Goal: Check status: Check status

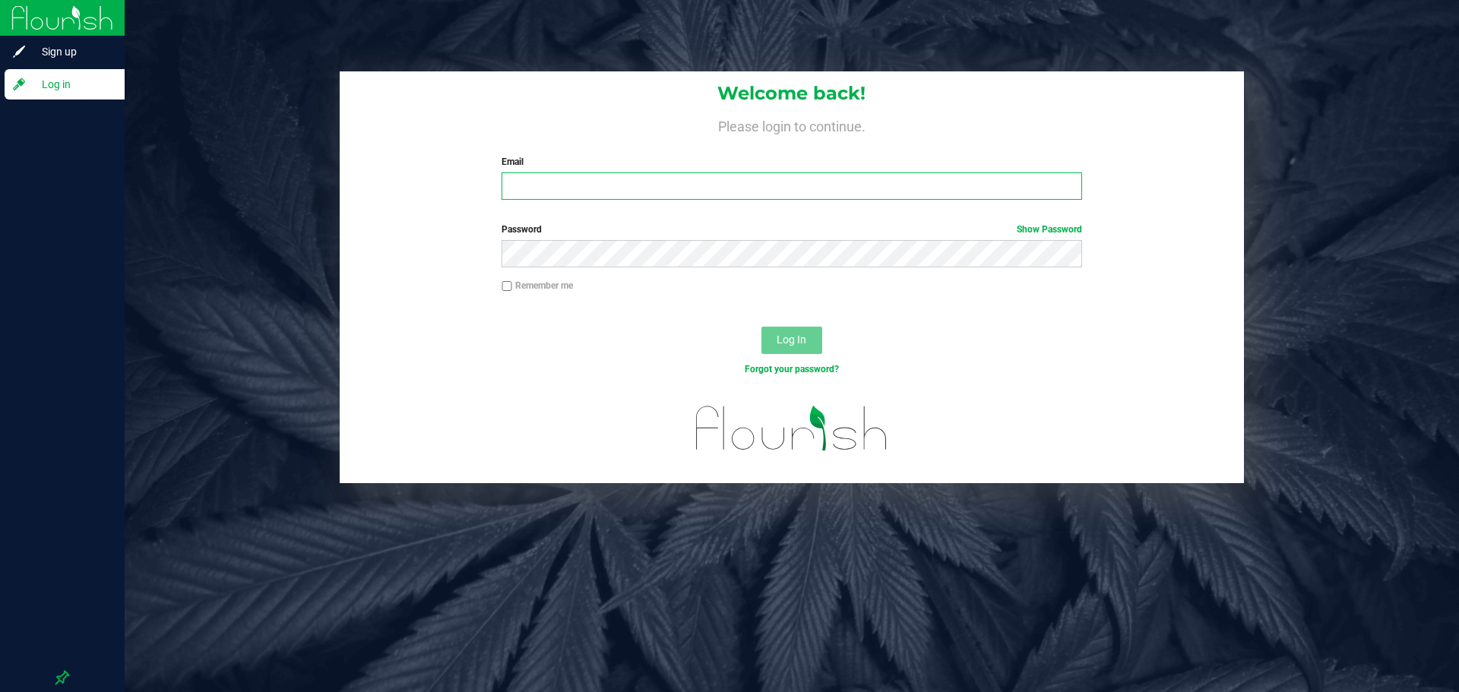
type input "[EMAIL_ADDRESS][DOMAIN_NAME]"
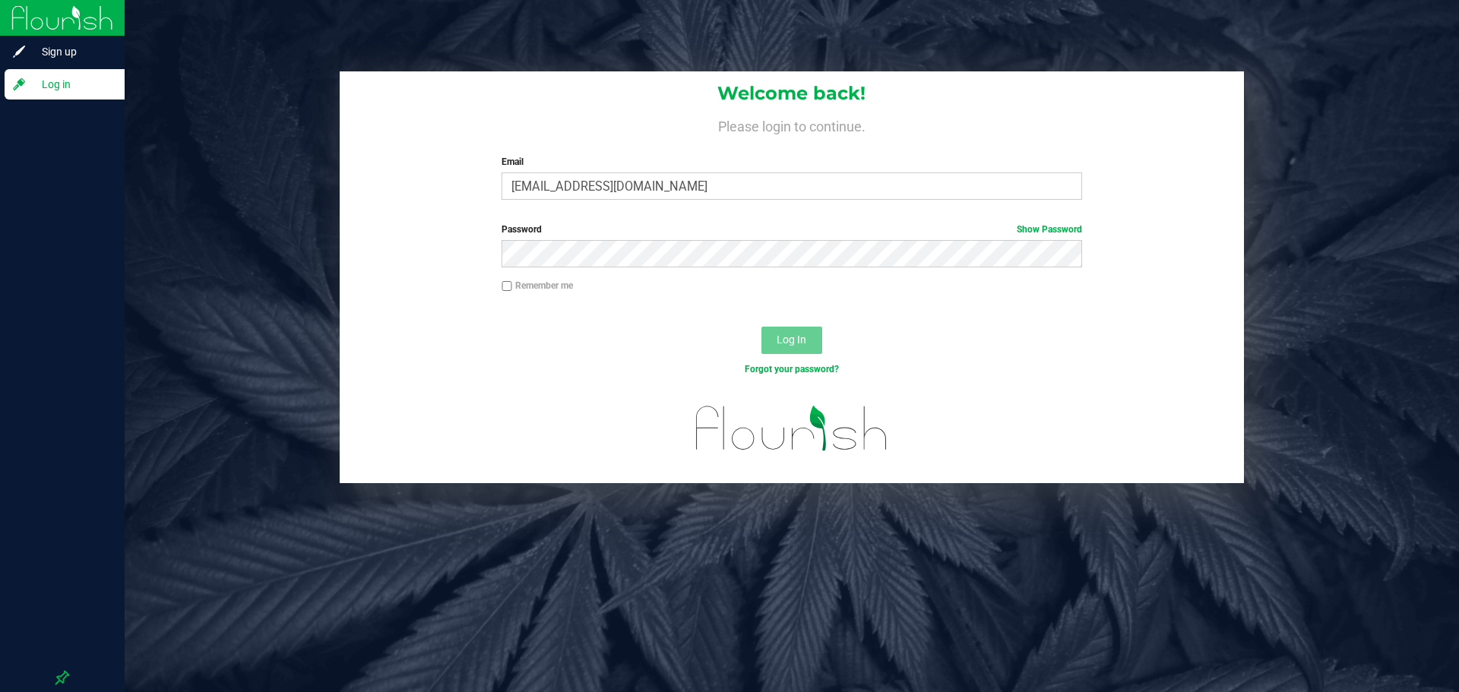
click at [718, 332] on div "Log In" at bounding box center [792, 345] width 905 height 51
click at [784, 336] on span "Log In" at bounding box center [792, 340] width 30 height 12
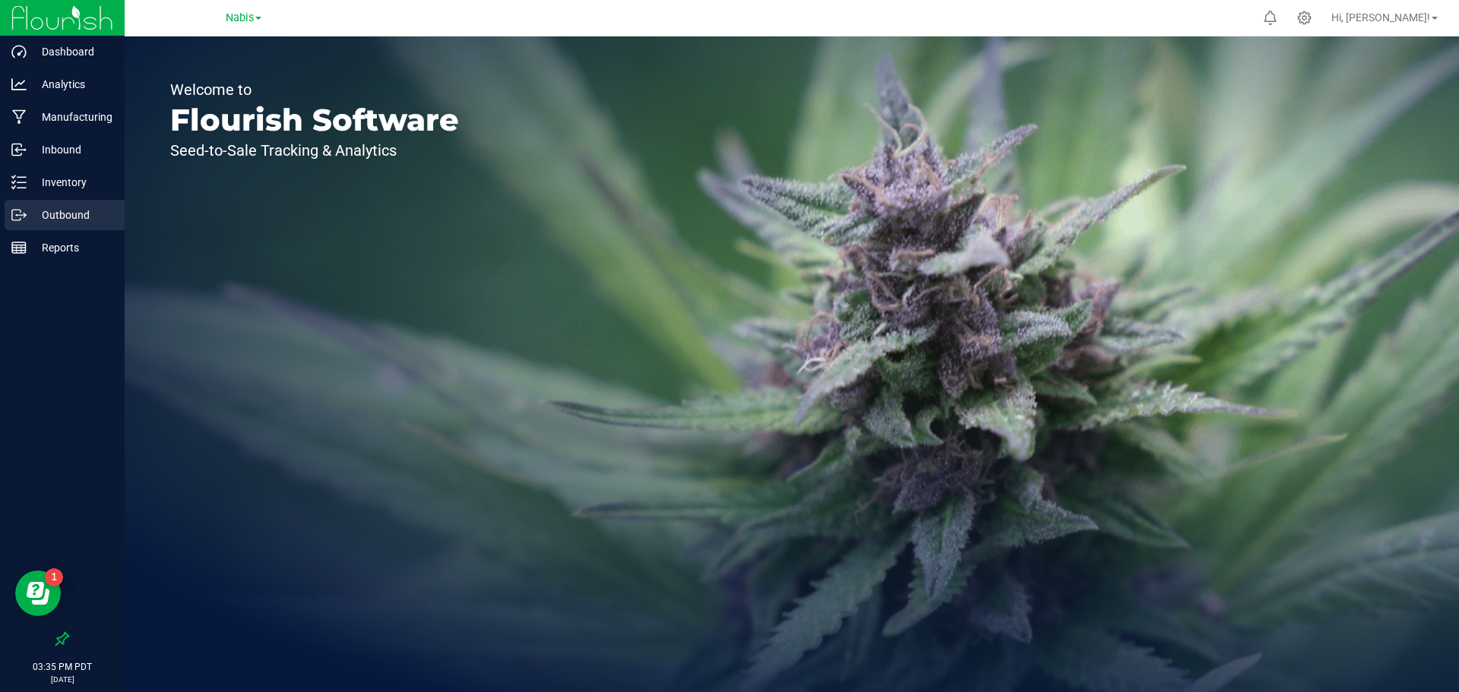
click at [82, 214] on p "Outbound" at bounding box center [72, 215] width 91 height 18
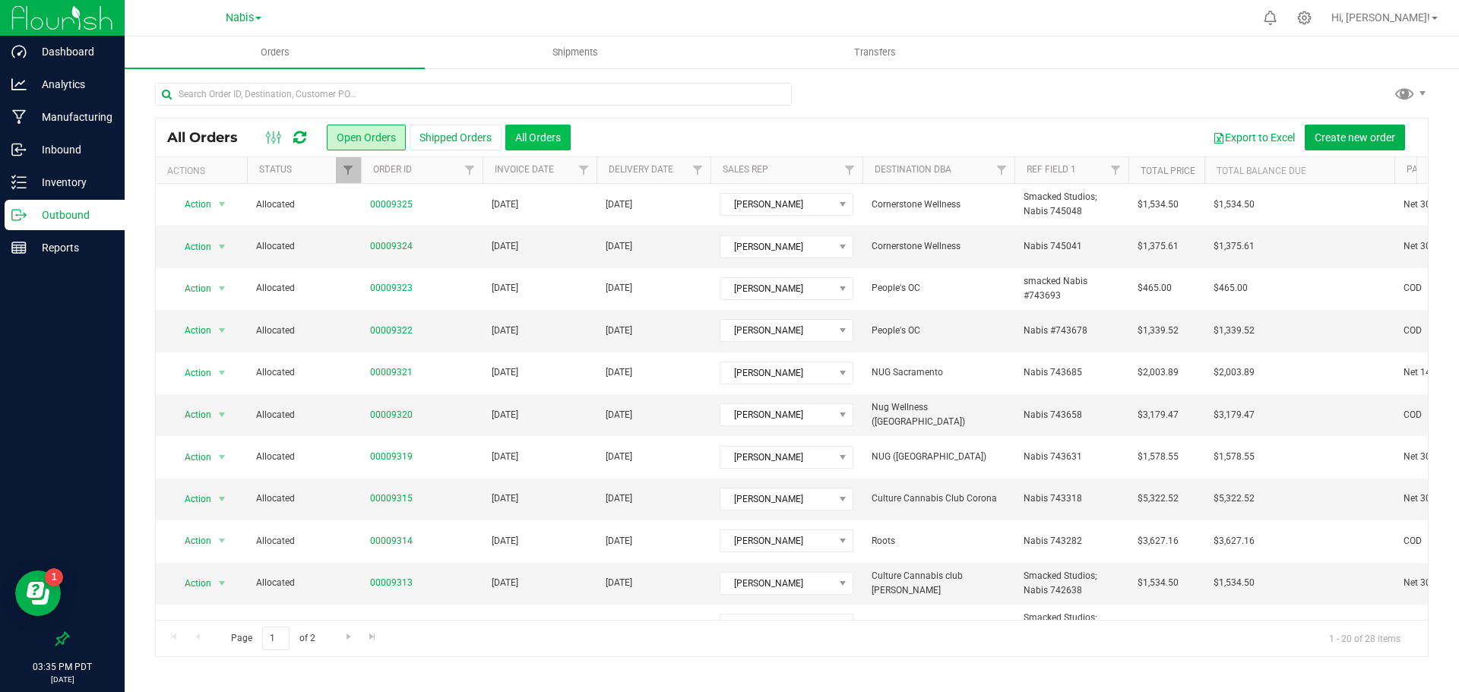
click at [544, 132] on button "All Orders" at bounding box center [538, 138] width 65 height 26
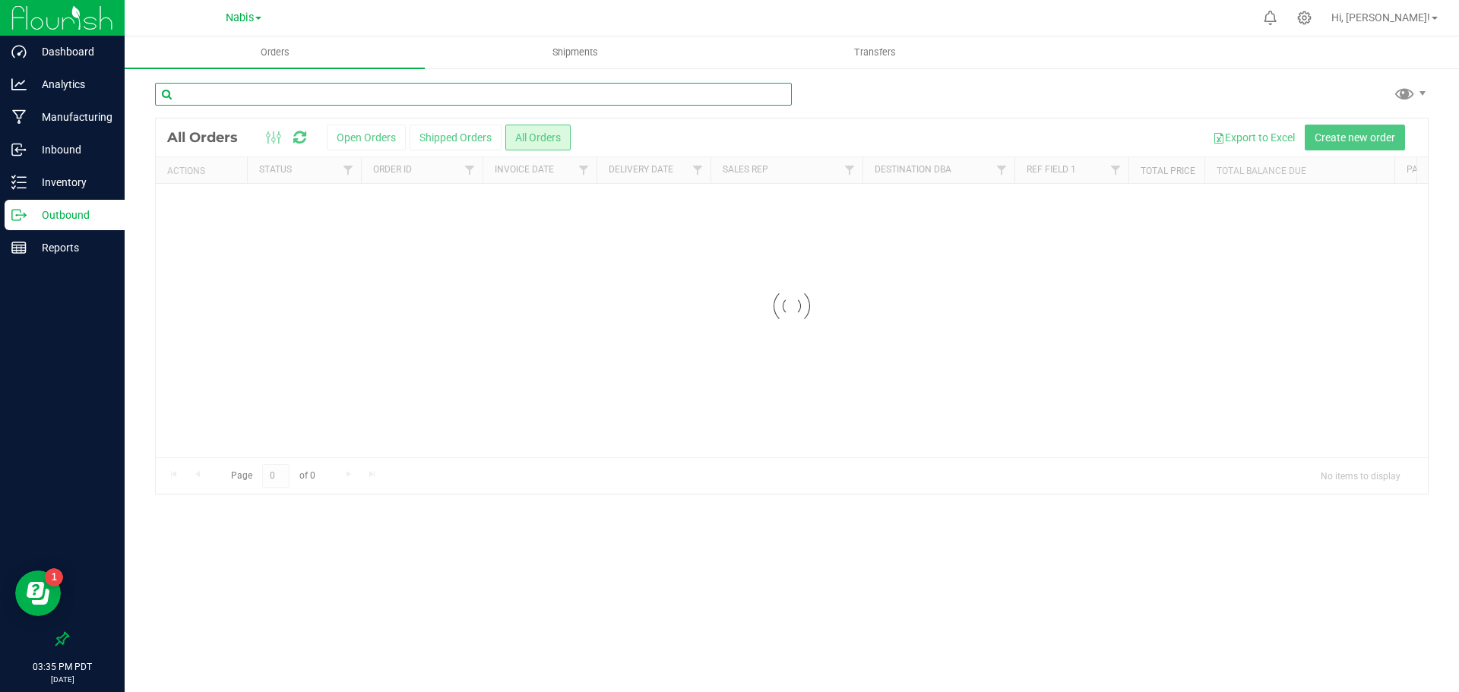
click at [484, 93] on input "text" at bounding box center [473, 94] width 637 height 23
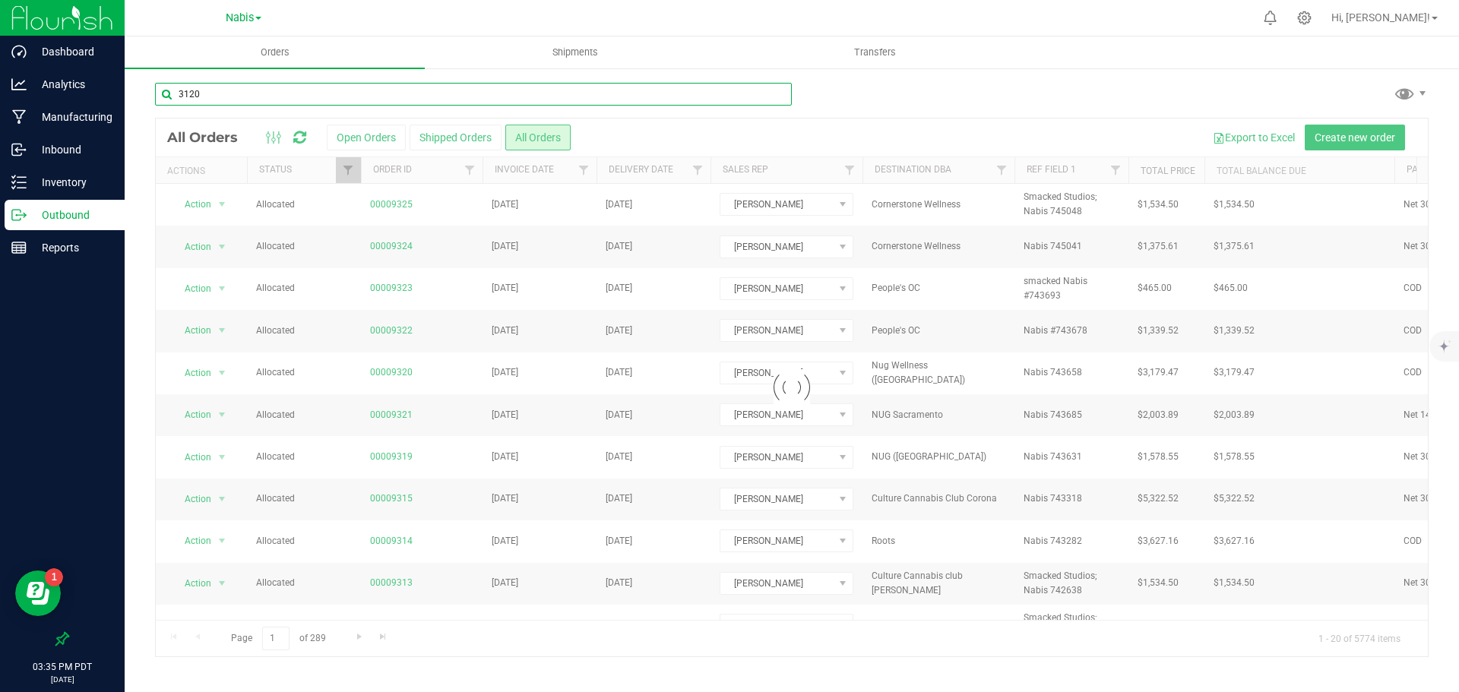
type input "3120"
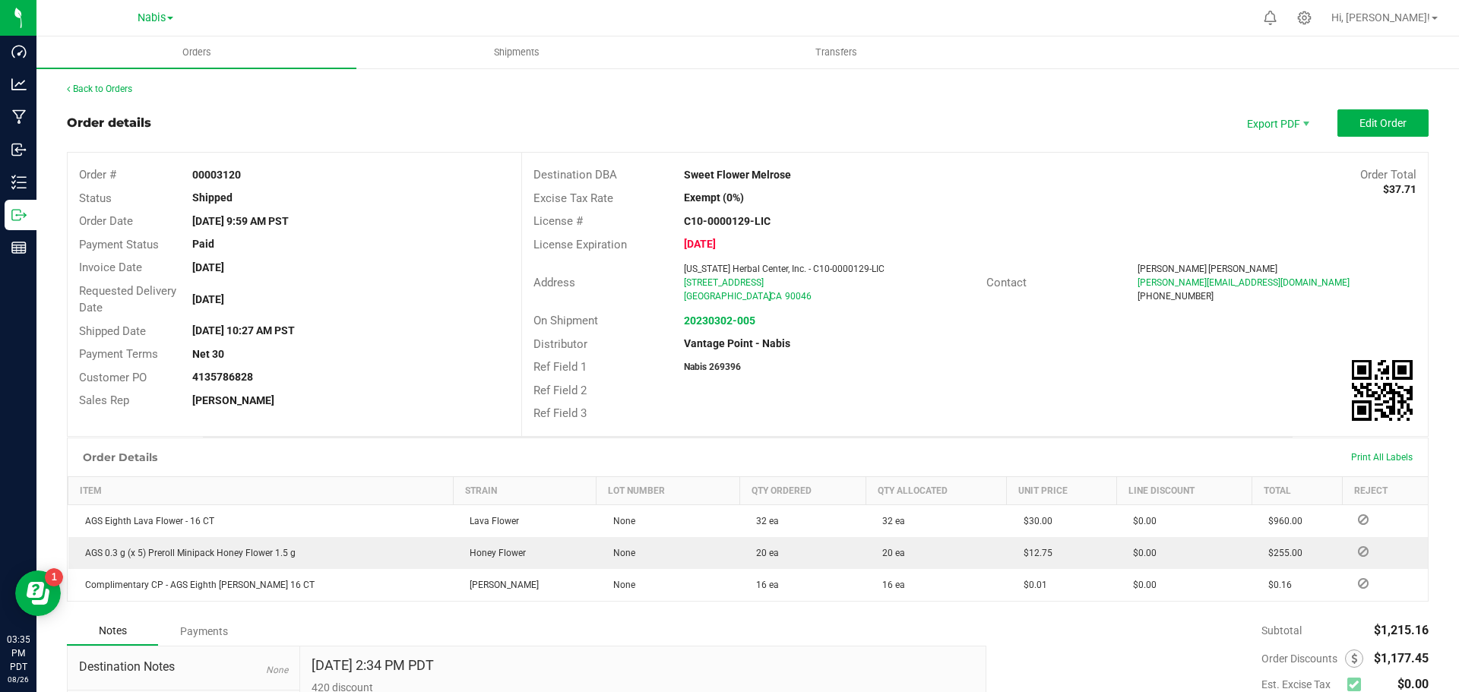
scroll to position [173, 0]
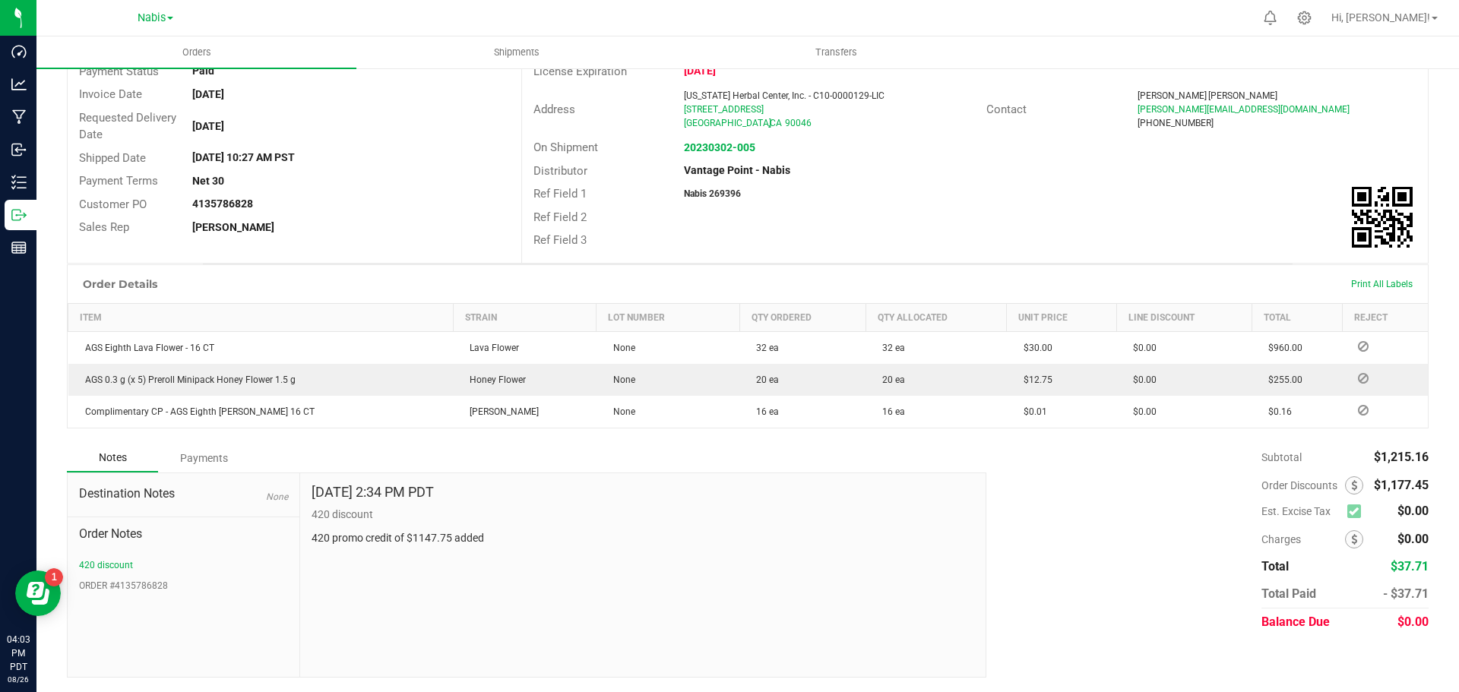
click at [357, 591] on div "[DATE] 2:34 PM PDT 420 discount 420 promo credit of $1147.75 added" at bounding box center [643, 576] width 686 height 204
click at [750, 233] on div "Ref Field 3" at bounding box center [975, 241] width 906 height 24
